Goal: Navigation & Orientation: Go to known website

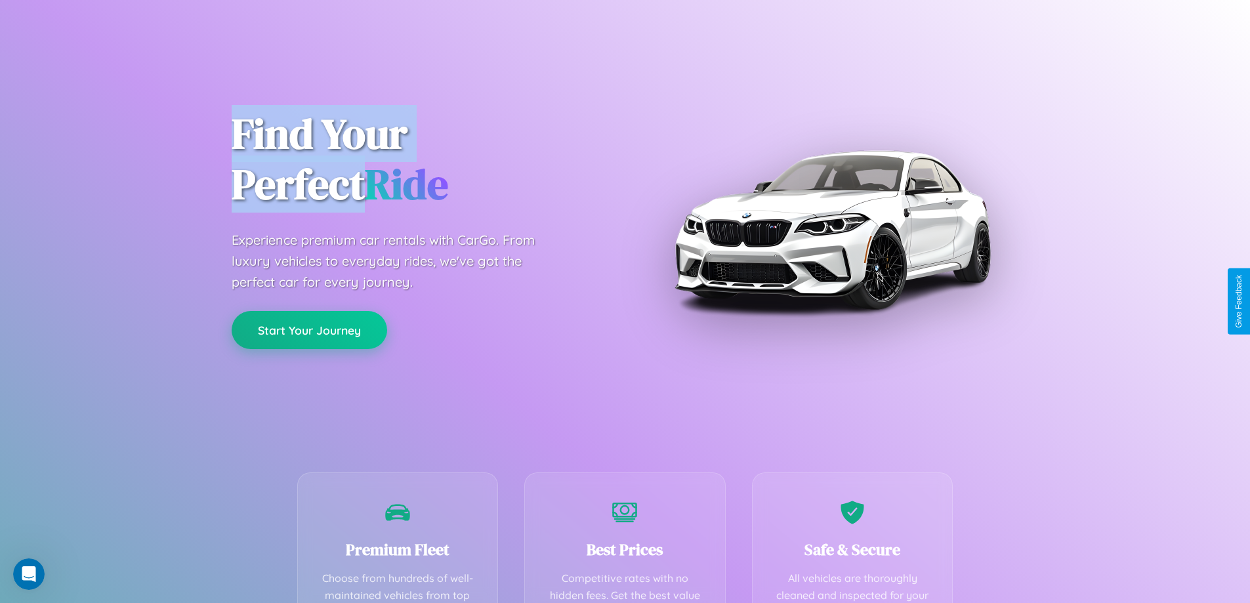
click at [309, 330] on button "Start Your Journey" at bounding box center [309, 330] width 155 height 38
click at [309, 329] on button "Start Your Journey" at bounding box center [309, 330] width 155 height 38
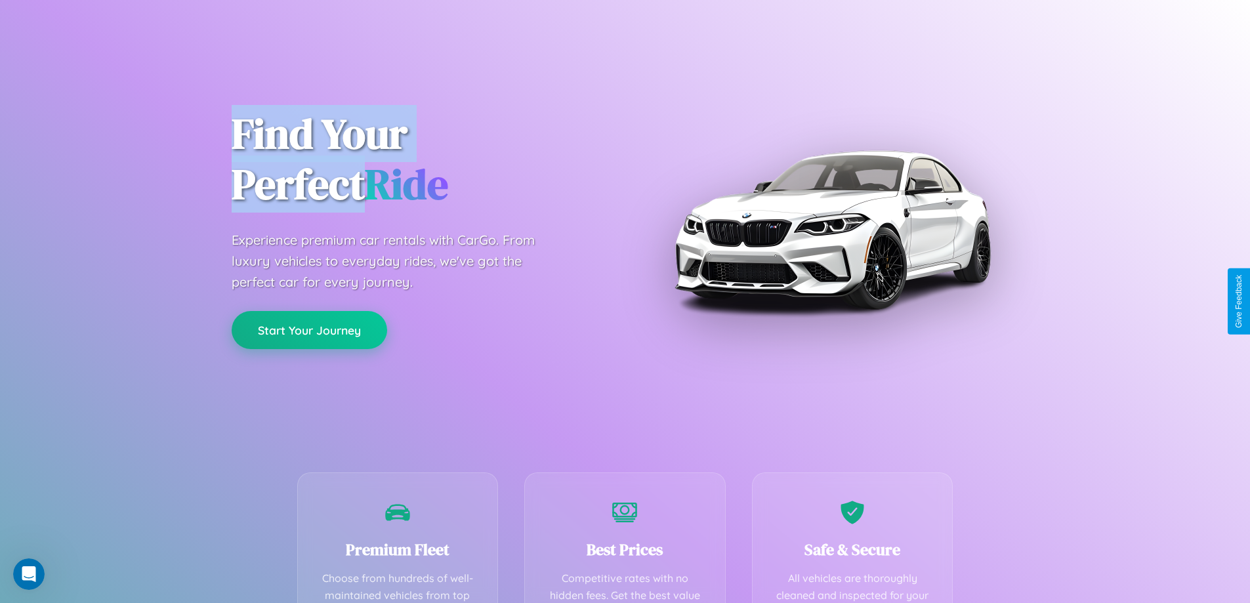
click at [309, 329] on button "Start Your Journey" at bounding box center [309, 330] width 155 height 38
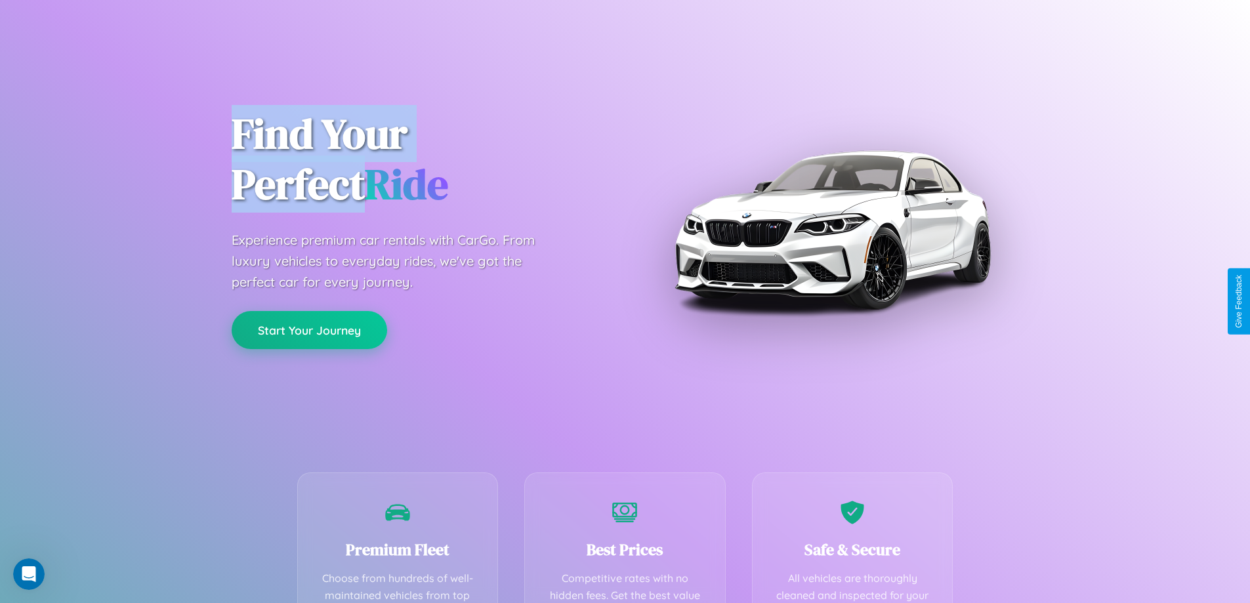
click at [309, 329] on button "Start Your Journey" at bounding box center [309, 330] width 155 height 38
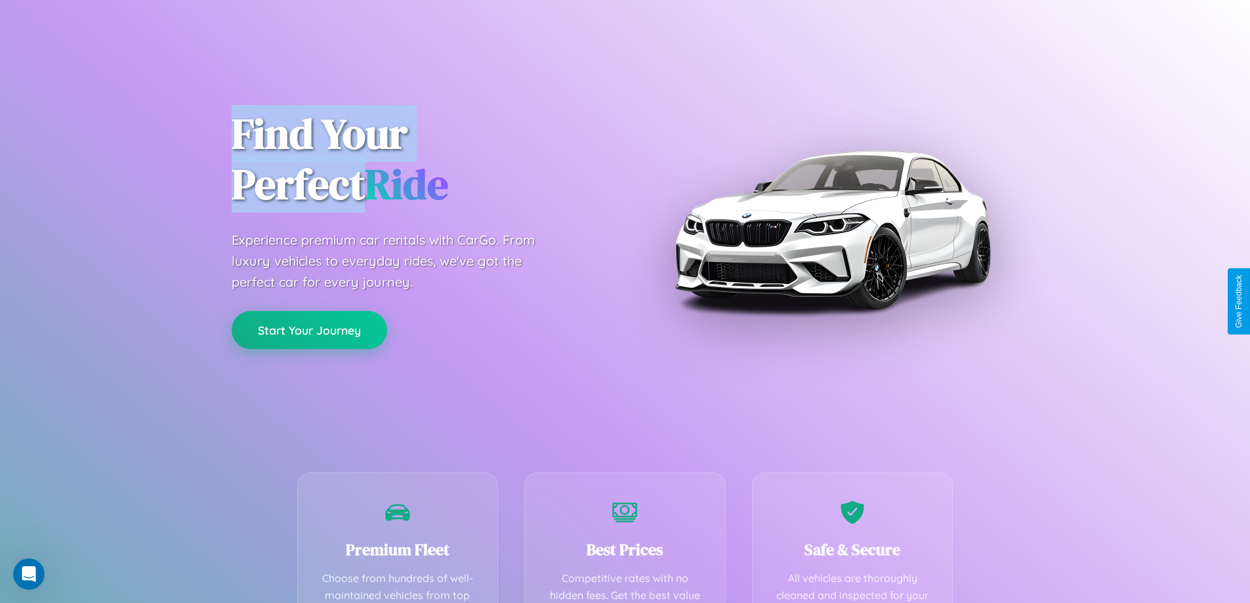
click at [309, 329] on button "Start Your Journey" at bounding box center [309, 330] width 155 height 38
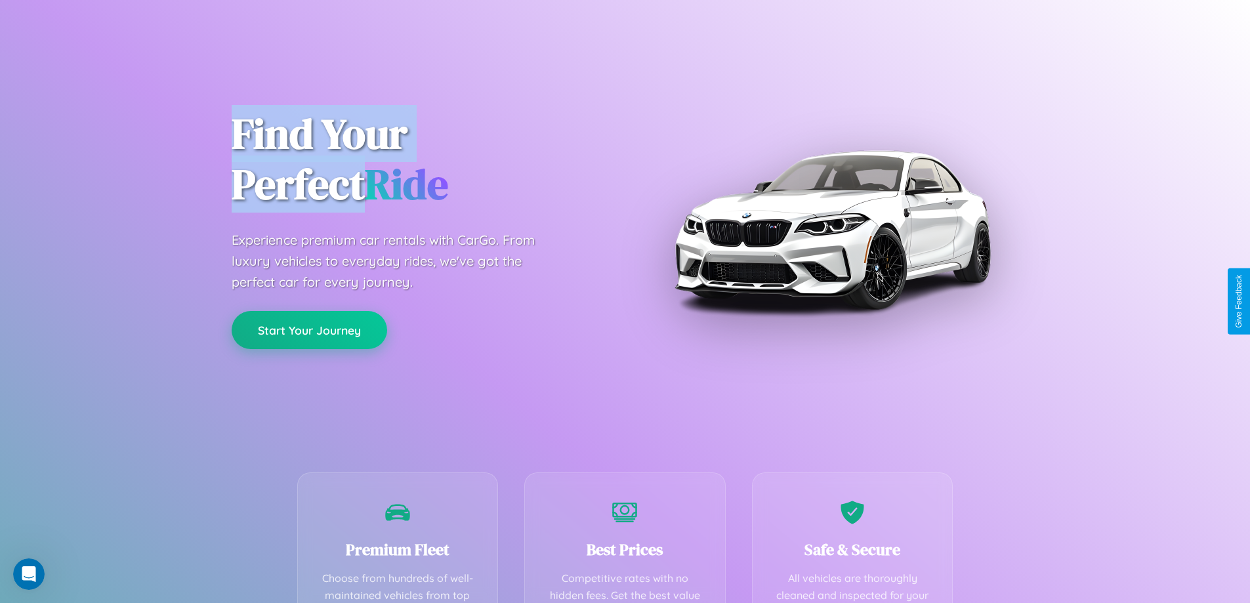
click at [309, 329] on button "Start Your Journey" at bounding box center [309, 330] width 155 height 38
